Goal: Use online tool/utility: Utilize a website feature to perform a specific function

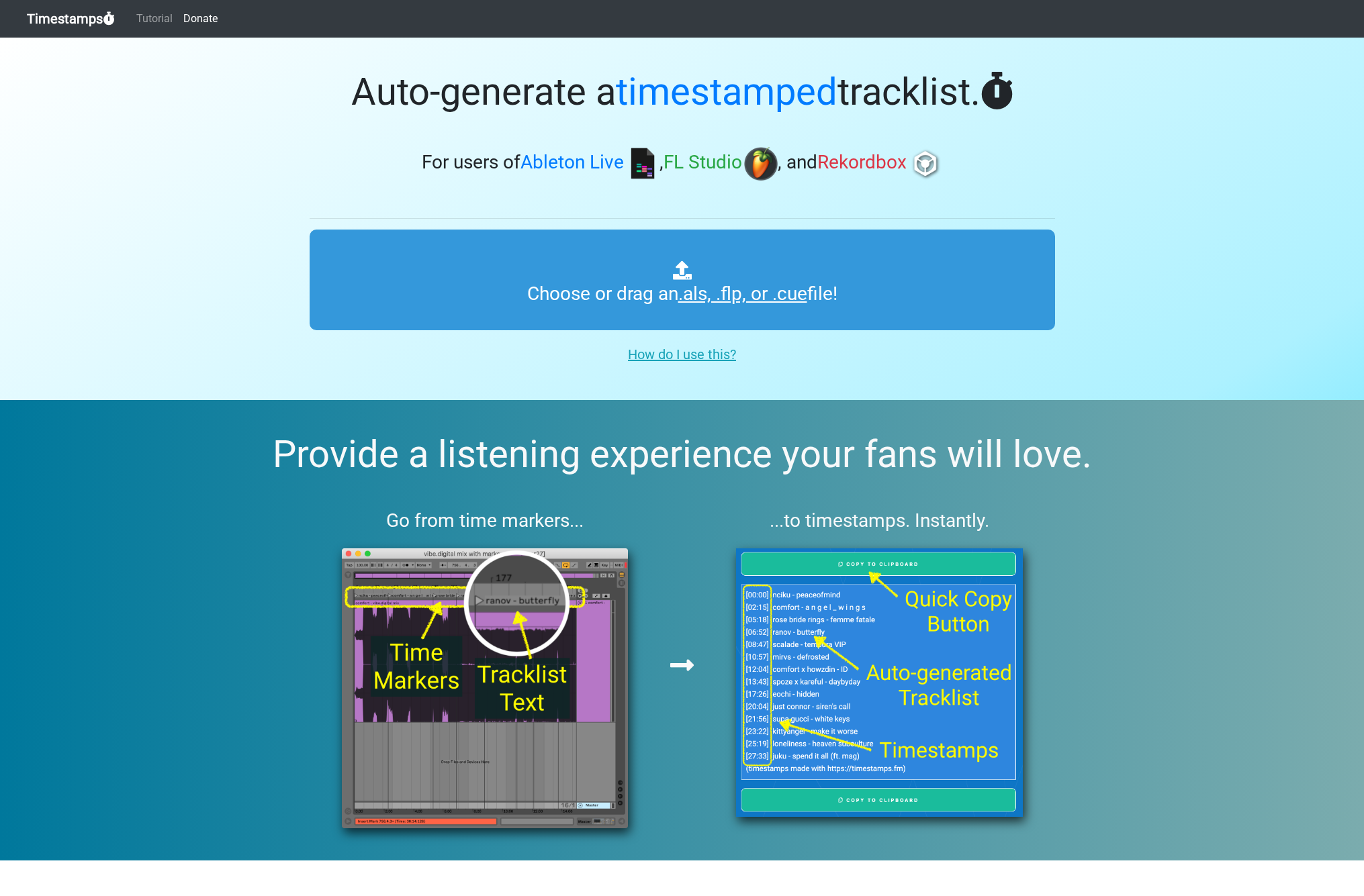
type input "C:\fakepath\HEDEGAARD Car Music Mix.als"
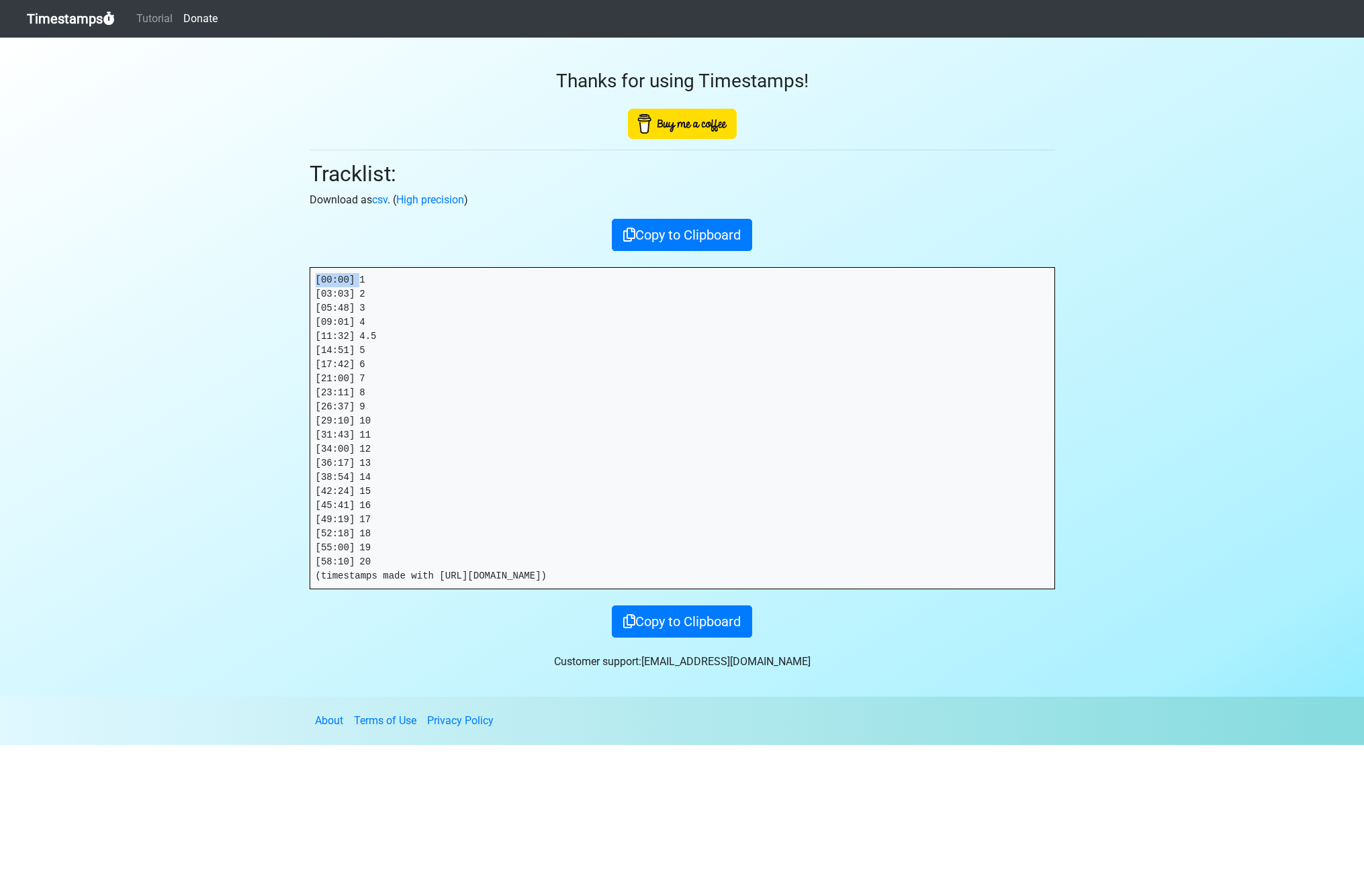
drag, startPoint x: 349, startPoint y: 278, endPoint x: 230, endPoint y: 278, distance: 119.0
click at [230, 278] on section "Thanks for using Timestamps! Tracklist: Download as csv . ( High precision ) Co…" at bounding box center [682, 367] width 1364 height 659
copy pre "[00:00]"
drag, startPoint x: 360, startPoint y: 291, endPoint x: 233, endPoint y: 291, distance: 127.0
click at [272, 290] on section "Thanks for using Timestamps! Tracklist: Download as csv . ( High precision ) Co…" at bounding box center [682, 367] width 1364 height 659
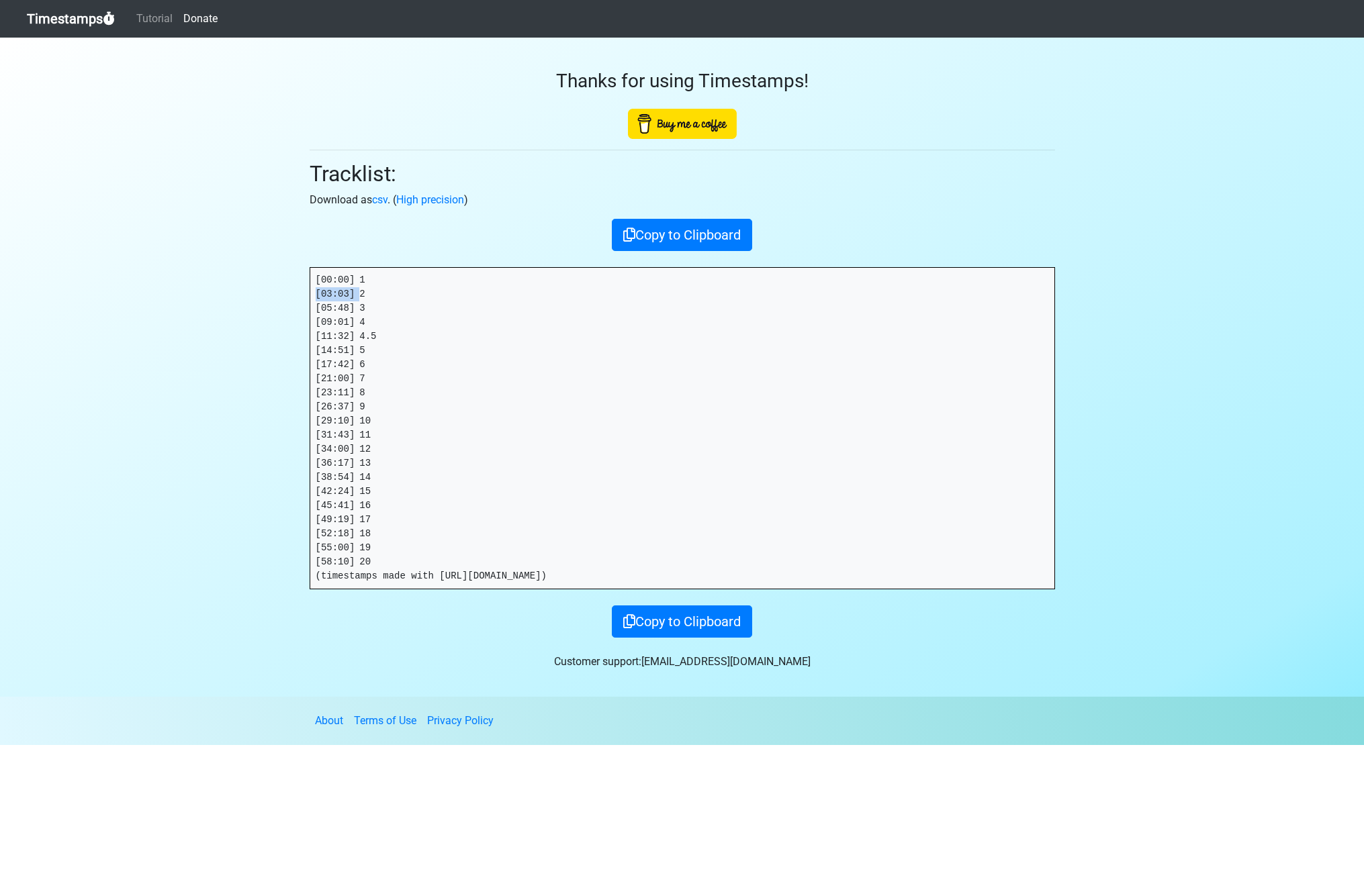
copy pre "[03:03]"
drag, startPoint x: 360, startPoint y: 307, endPoint x: 240, endPoint y: 308, distance: 120.0
click at [240, 308] on section "Thanks for using Timestamps! Tracklist: Download as csv . ( High precision ) Co…" at bounding box center [682, 367] width 1364 height 659
copy pre "[05:48]"
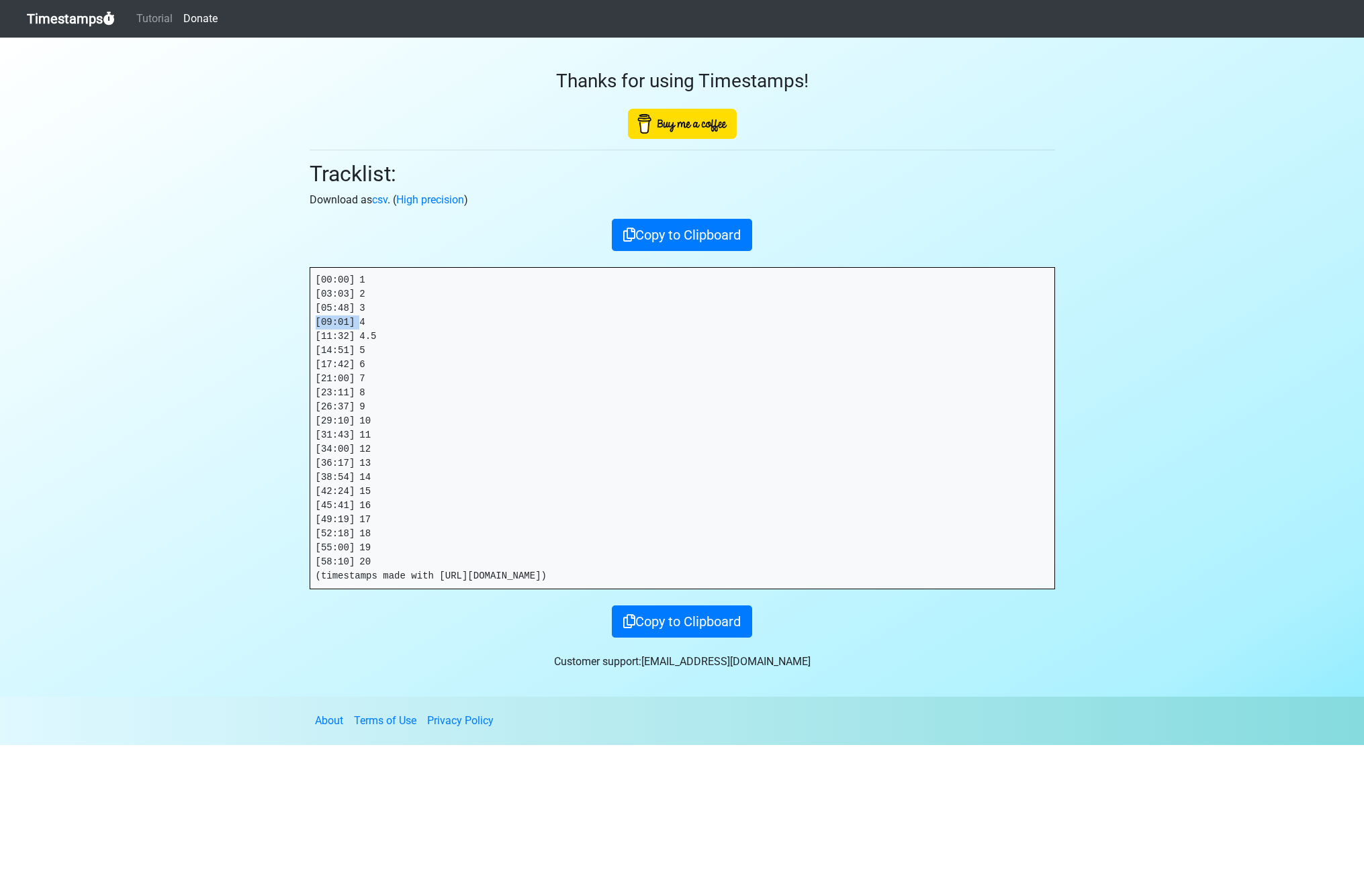
drag, startPoint x: 357, startPoint y: 319, endPoint x: 255, endPoint y: 322, distance: 102.0
click at [256, 322] on section "Thanks for using Timestamps! Tracklist: Download as csv . ( High precision ) Co…" at bounding box center [682, 367] width 1364 height 659
copy pre "[09:01]"
drag, startPoint x: 362, startPoint y: 336, endPoint x: 212, endPoint y: 337, distance: 150.0
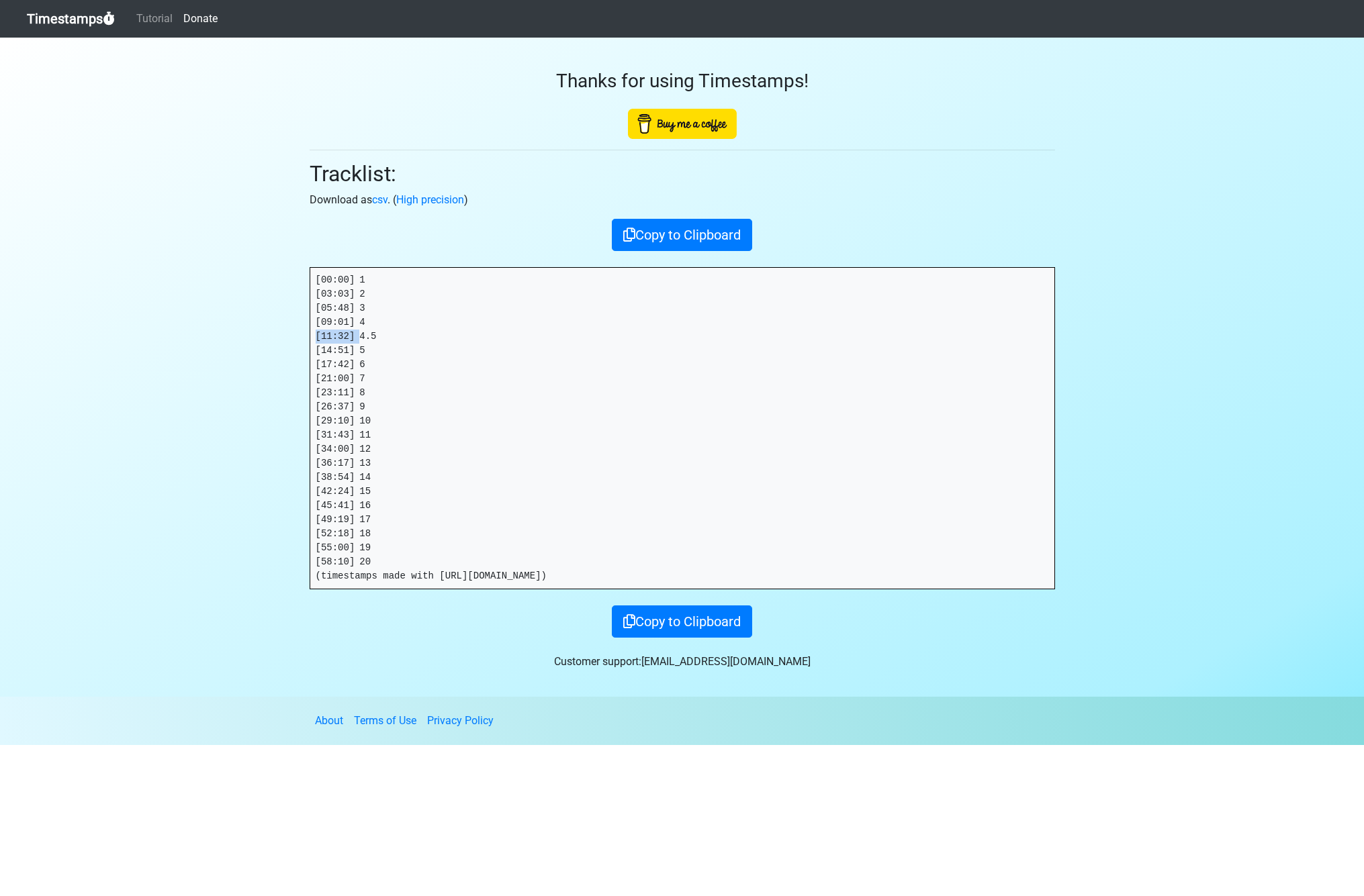
click at [212, 338] on section "Thanks for using Timestamps! Tracklist: Download as csv . ( High precision ) Co…" at bounding box center [682, 367] width 1364 height 659
copy pre "[11:32]"
drag, startPoint x: 360, startPoint y: 347, endPoint x: 194, endPoint y: 355, distance: 166.2
click at [281, 348] on section "Thanks for using Timestamps! Tracklist: Download as csv . ( High precision ) Co…" at bounding box center [682, 367] width 1364 height 659
copy pre "[14:51]"
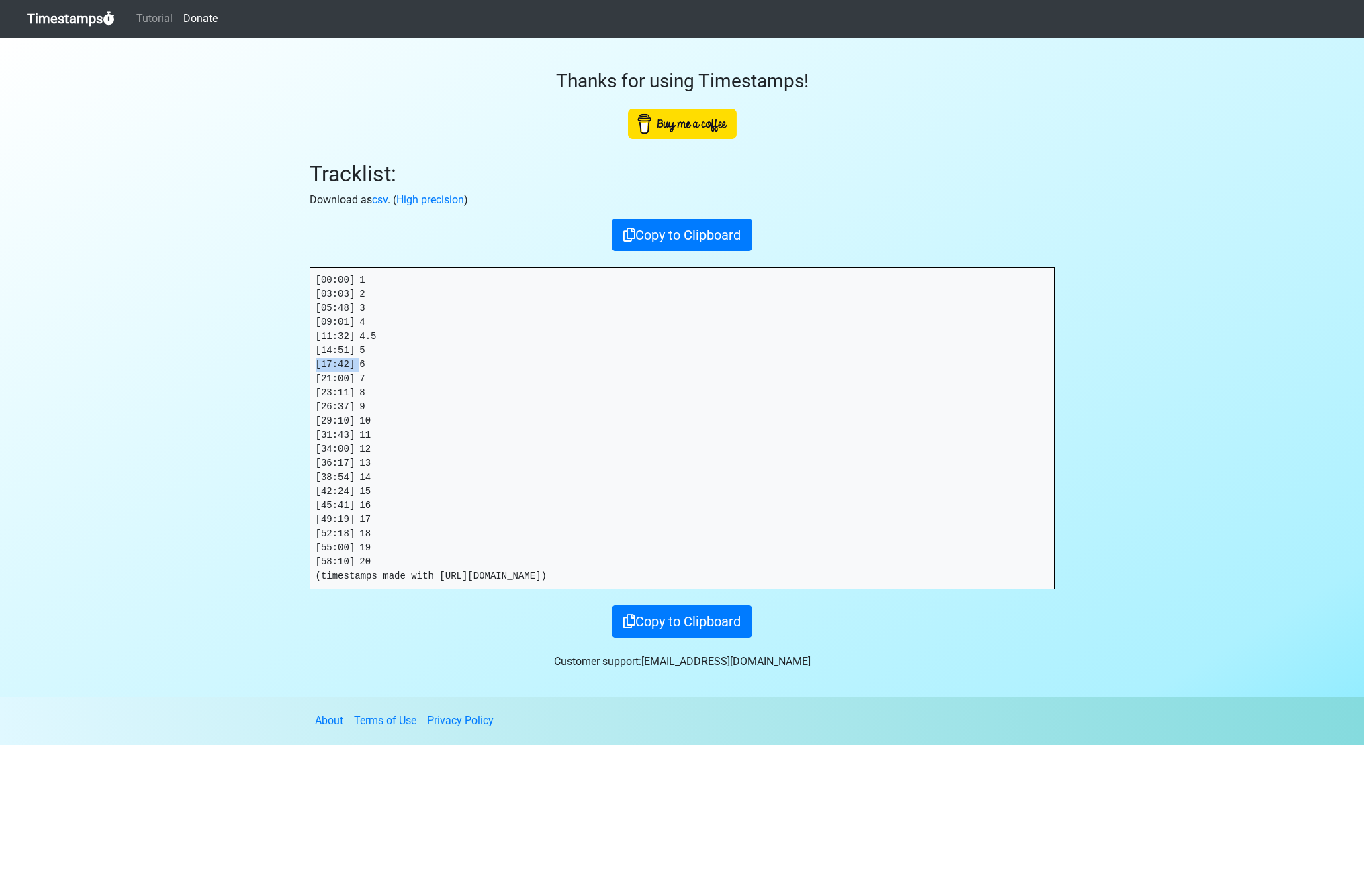
drag, startPoint x: 361, startPoint y: 363, endPoint x: 236, endPoint y: 362, distance: 125.0
click at [236, 362] on section "Thanks for using Timestamps! Tracklist: Download as csv . ( High precision ) Co…" at bounding box center [682, 367] width 1364 height 659
copy pre "[17:42]"
drag, startPoint x: 361, startPoint y: 379, endPoint x: 268, endPoint y: 378, distance: 93.0
click at [268, 379] on section "Thanks for using Timestamps! Tracklist: Download as csv . ( High precision ) Co…" at bounding box center [682, 367] width 1364 height 659
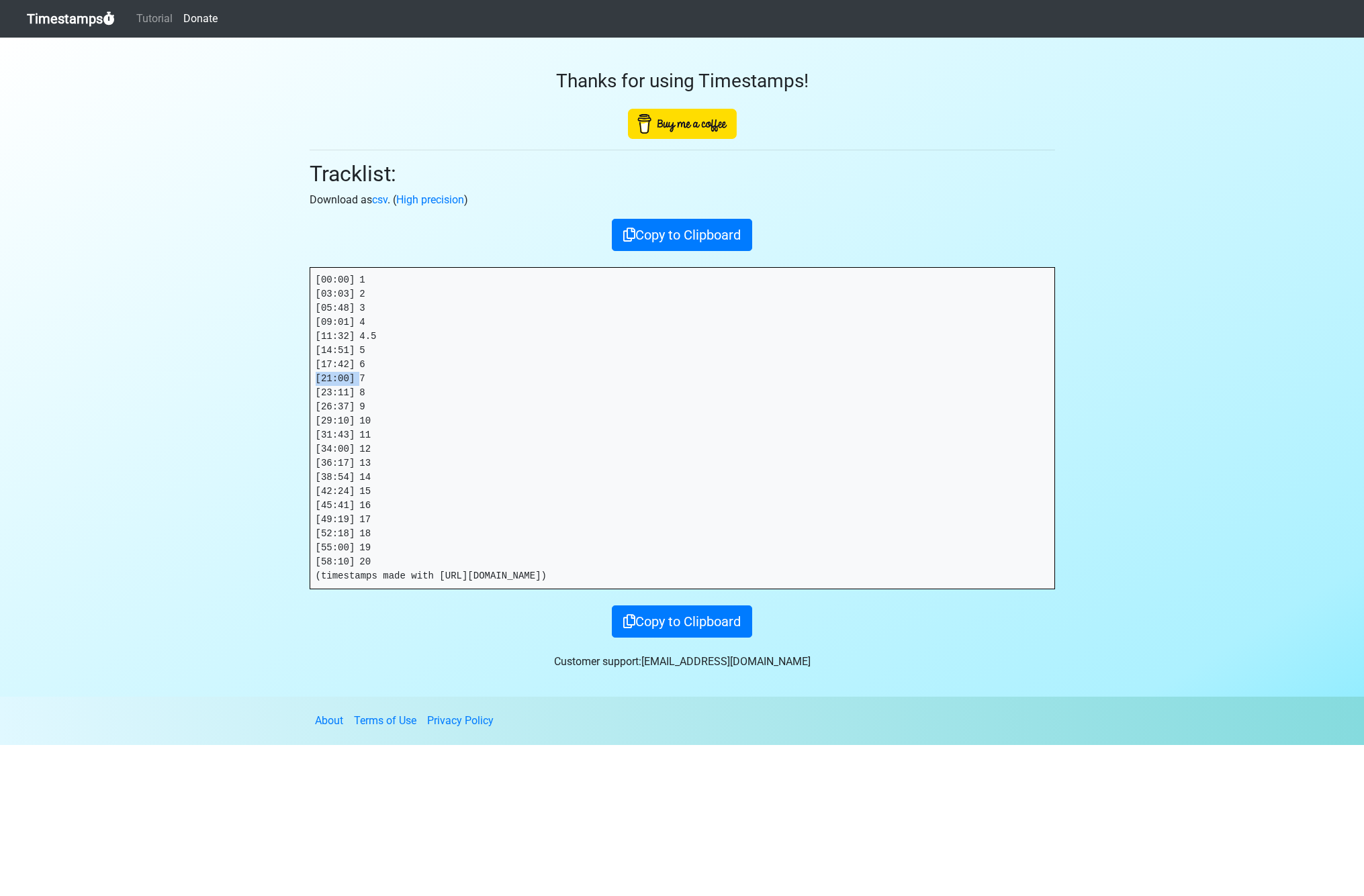
copy pre "[21:00]"
drag, startPoint x: 362, startPoint y: 393, endPoint x: 237, endPoint y: 392, distance: 125.0
click at [240, 392] on section "Thanks for using Timestamps! Tracklist: Download as csv . ( High precision ) Co…" at bounding box center [682, 367] width 1364 height 659
copy pre "[23:11]"
drag, startPoint x: 319, startPoint y: 406, endPoint x: 225, endPoint y: 406, distance: 94.0
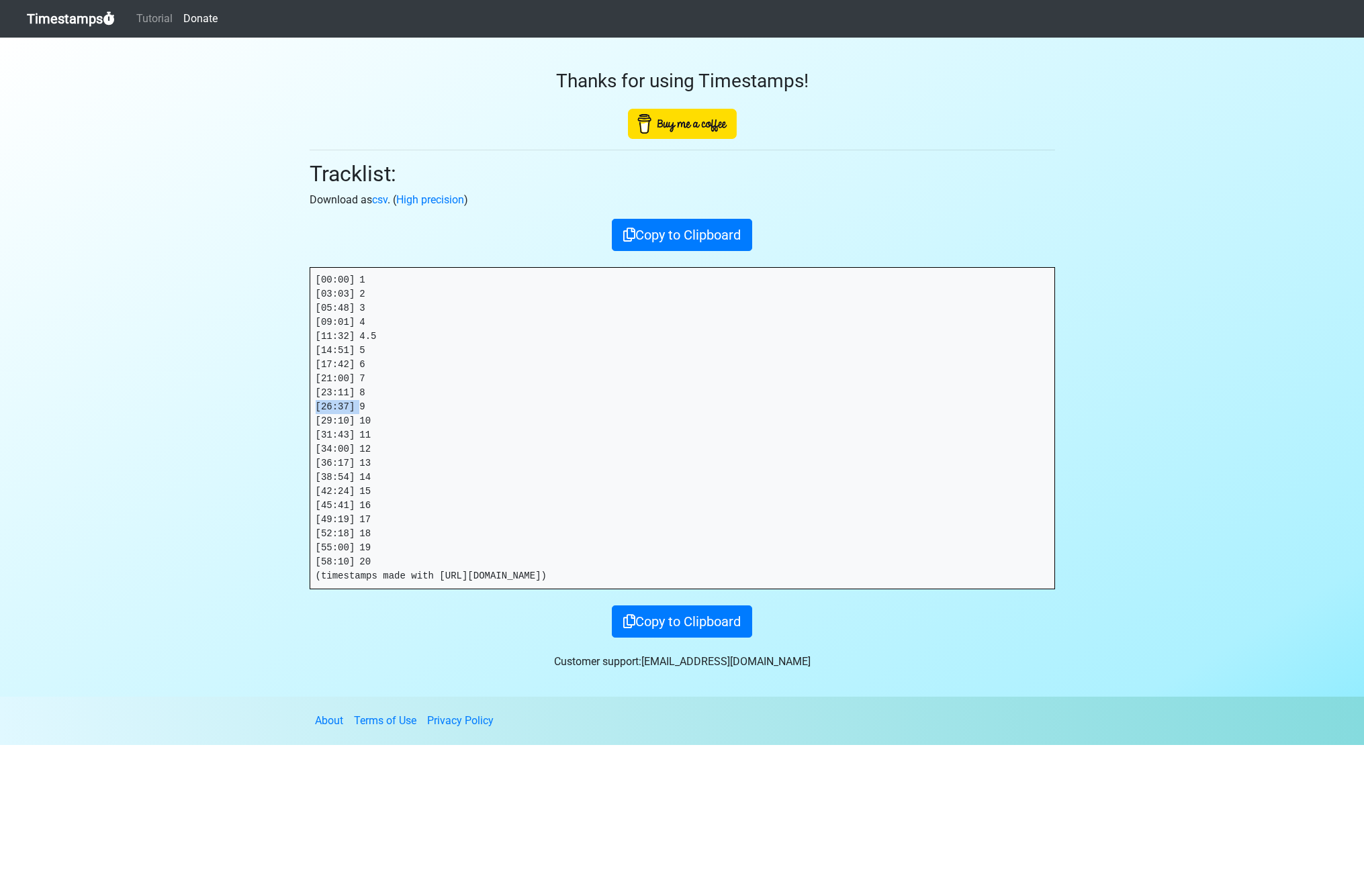
click at [225, 406] on section "Thanks for using Timestamps! Tracklist: Download as csv . ( High precision ) Co…" at bounding box center [682, 367] width 1364 height 659
copy pre "[26:37]"
drag, startPoint x: 360, startPoint y: 420, endPoint x: 207, endPoint y: 421, distance: 153.0
click at [212, 421] on section "Thanks for using Timestamps! Tracklist: Download as csv . ( High precision ) Co…" at bounding box center [682, 367] width 1364 height 659
drag, startPoint x: 359, startPoint y: 435, endPoint x: 210, endPoint y: 435, distance: 149.0
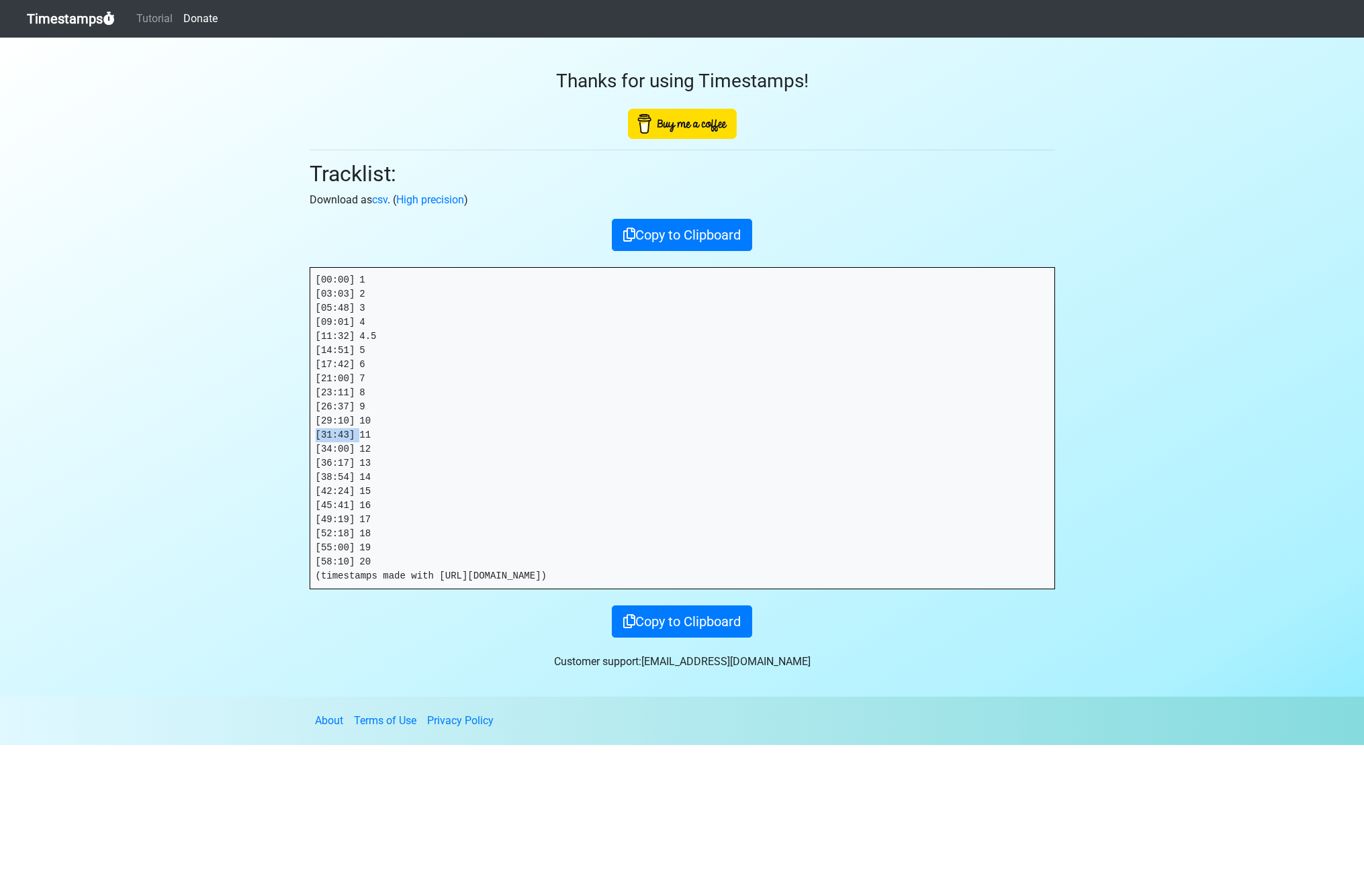
click at [212, 435] on section "Thanks for using Timestamps! Tracklist: Download as csv . ( High precision ) Co…" at bounding box center [682, 367] width 1364 height 659
drag, startPoint x: 361, startPoint y: 448, endPoint x: 182, endPoint y: 452, distance: 179.0
click at [182, 452] on section "Thanks for using Timestamps! Tracklist: Download as csv . ( High precision ) Co…" at bounding box center [682, 367] width 1364 height 659
drag, startPoint x: 361, startPoint y: 461, endPoint x: 151, endPoint y: 470, distance: 210.2
click at [182, 461] on section "Thanks for using Timestamps! Tracklist: Download as csv . ( High precision ) Co…" at bounding box center [682, 367] width 1364 height 659
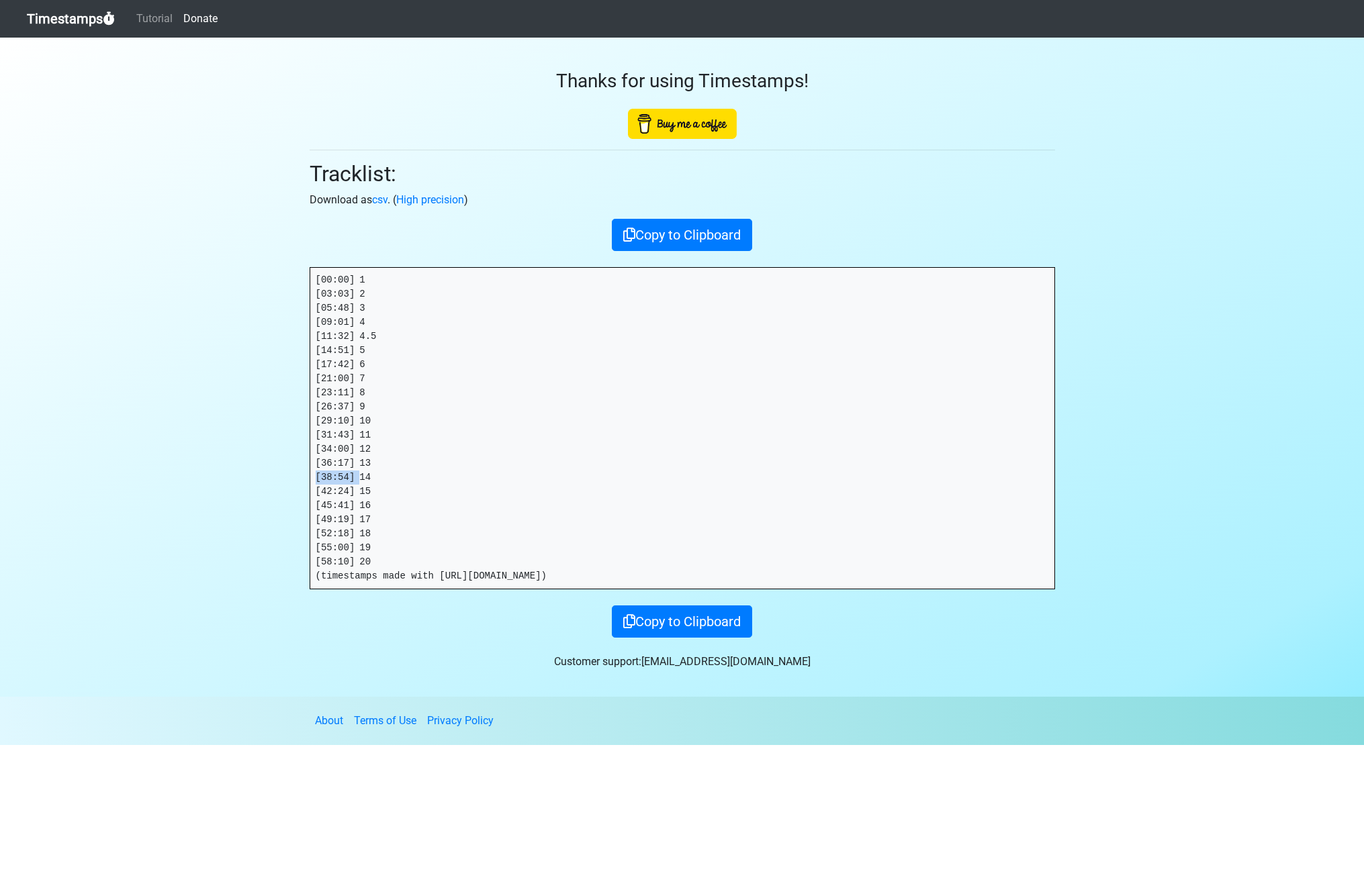
drag, startPoint x: 359, startPoint y: 477, endPoint x: 214, endPoint y: 475, distance: 145.0
click at [214, 475] on section "Thanks for using Timestamps! Tracklist: Download as csv . ( High precision ) Co…" at bounding box center [682, 367] width 1364 height 659
drag, startPoint x: 359, startPoint y: 491, endPoint x: 255, endPoint y: 491, distance: 104.0
click at [255, 491] on section "Thanks for using Timestamps! Tracklist: Download as csv . ( High precision ) Co…" at bounding box center [682, 367] width 1364 height 659
drag, startPoint x: 359, startPoint y: 504, endPoint x: 178, endPoint y: 501, distance: 181.0
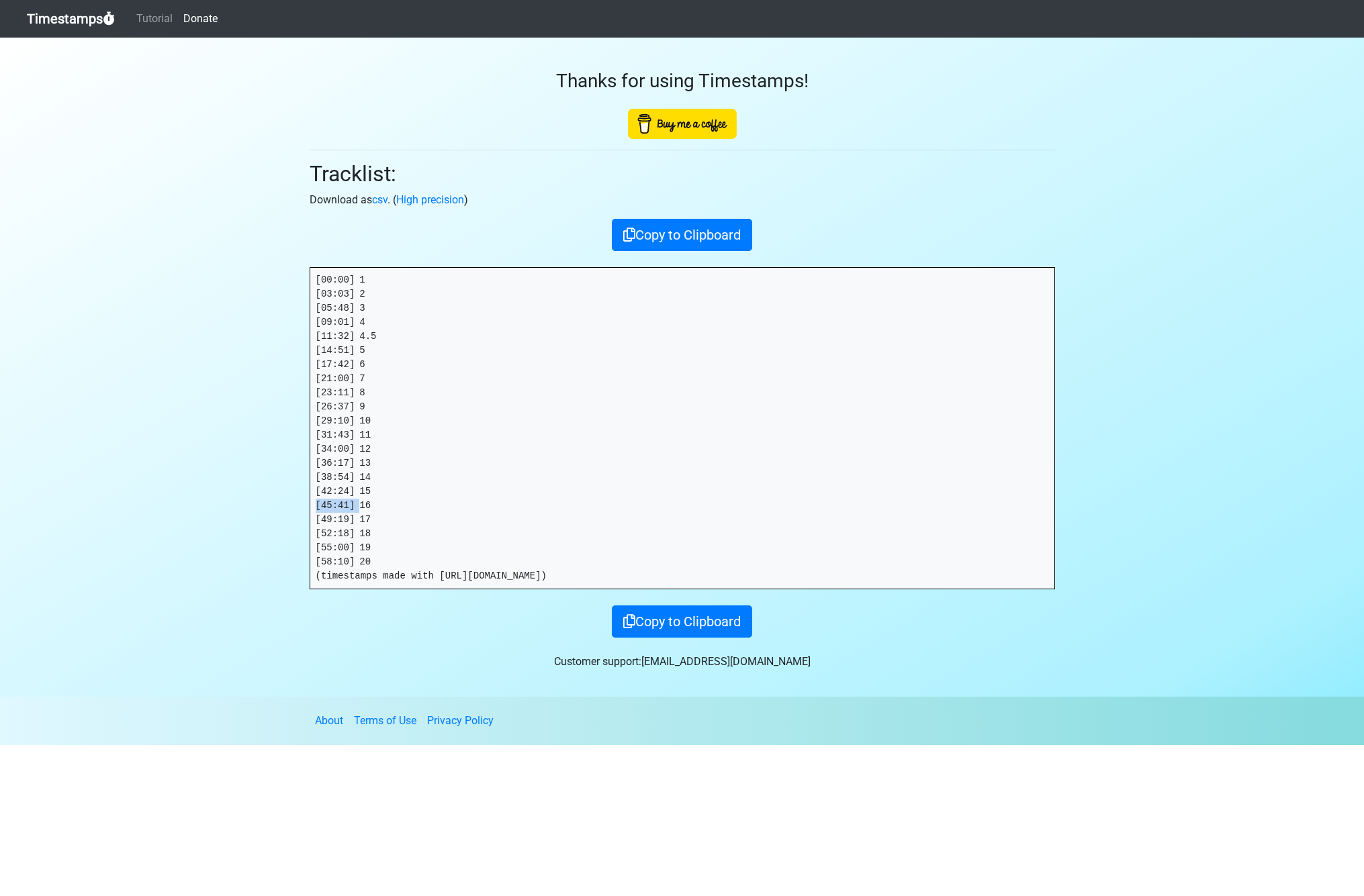
click at [258, 502] on section "Thanks for using Timestamps! Tracklist: Download as csv . ( High precision ) Co…" at bounding box center [682, 367] width 1364 height 659
drag, startPoint x: 360, startPoint y: 517, endPoint x: 184, endPoint y: 523, distance: 176.1
click at [216, 519] on section "Thanks for using Timestamps! Tracklist: Download as csv . ( High precision ) Co…" at bounding box center [682, 367] width 1364 height 659
drag, startPoint x: 360, startPoint y: 532, endPoint x: 200, endPoint y: 530, distance: 160.0
click at [201, 530] on section "Thanks for using Timestamps! Tracklist: Download as csv . ( High precision ) Co…" at bounding box center [682, 367] width 1364 height 659
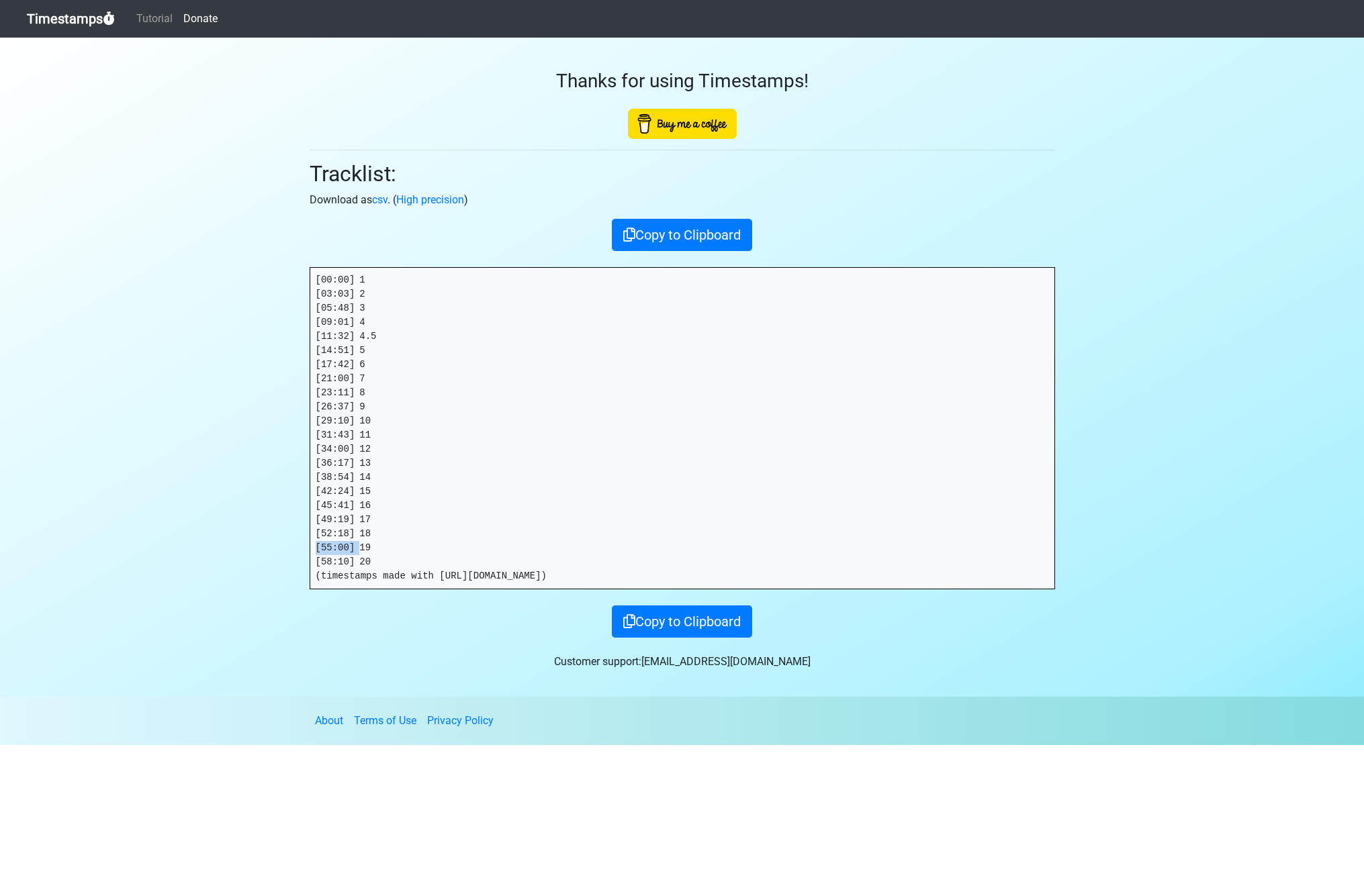
drag, startPoint x: 359, startPoint y: 548, endPoint x: 239, endPoint y: 544, distance: 120.1
click at [239, 544] on section "Thanks for using Timestamps! Tracklist: Download as csv . ( High precision ) Co…" at bounding box center [682, 367] width 1364 height 659
drag, startPoint x: 361, startPoint y: 560, endPoint x: 199, endPoint y: 559, distance: 162.0
click at [199, 559] on section "Thanks for using Timestamps! Tracklist: Download as csv . ( High precision ) Co…" at bounding box center [682, 367] width 1364 height 659
